Goal: Check status: Check status

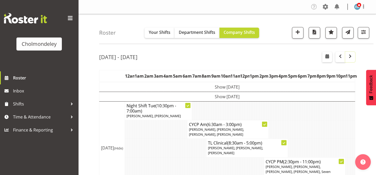
click at [353, 58] on span "button" at bounding box center [350, 56] width 6 height 6
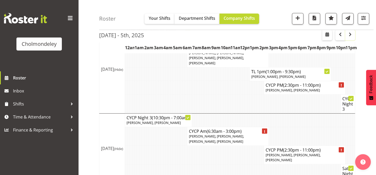
scroll to position [410, 0]
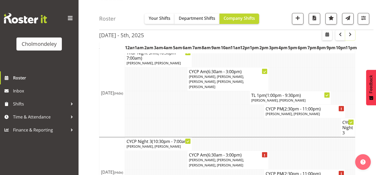
click at [351, 33] on span "button" at bounding box center [350, 34] width 6 height 6
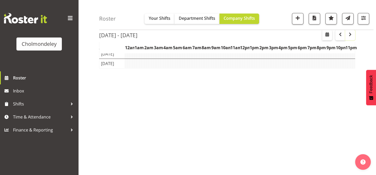
scroll to position [81, 0]
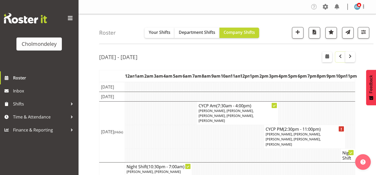
click at [340, 57] on span "button" at bounding box center [340, 56] width 6 height 6
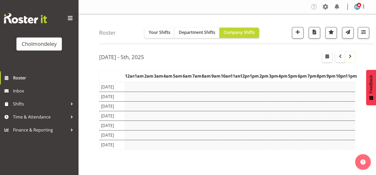
click at [347, 59] on span "button" at bounding box center [350, 56] width 6 height 6
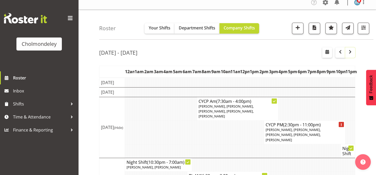
scroll to position [5, 0]
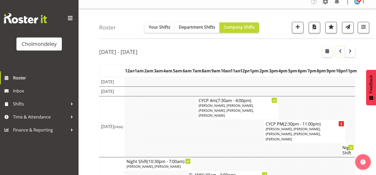
click at [341, 51] on span "button" at bounding box center [340, 51] width 6 height 6
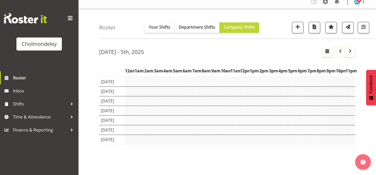
click at [341, 51] on span "button" at bounding box center [340, 51] width 6 height 6
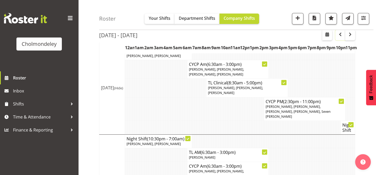
scroll to position [61, 0]
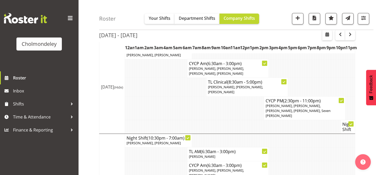
click at [275, 13] on div "Roster Your Shifts Department Shifts Company Shifts All Locations [GEOGRAPHIC_D…" at bounding box center [236, 15] width 274 height 30
